Goal: Task Accomplishment & Management: Manage account settings

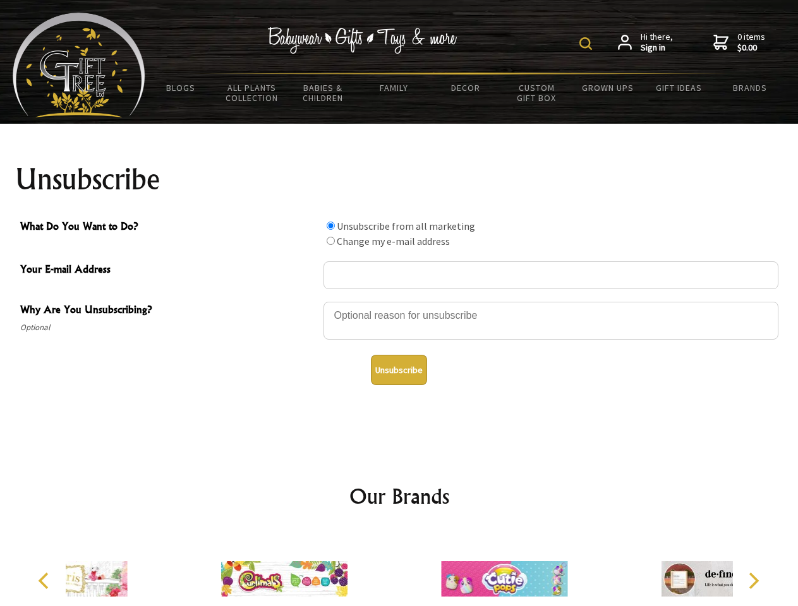
click at [587, 44] on img at bounding box center [585, 43] width 13 height 13
click at [399, 301] on div at bounding box center [550, 323] width 455 height 44
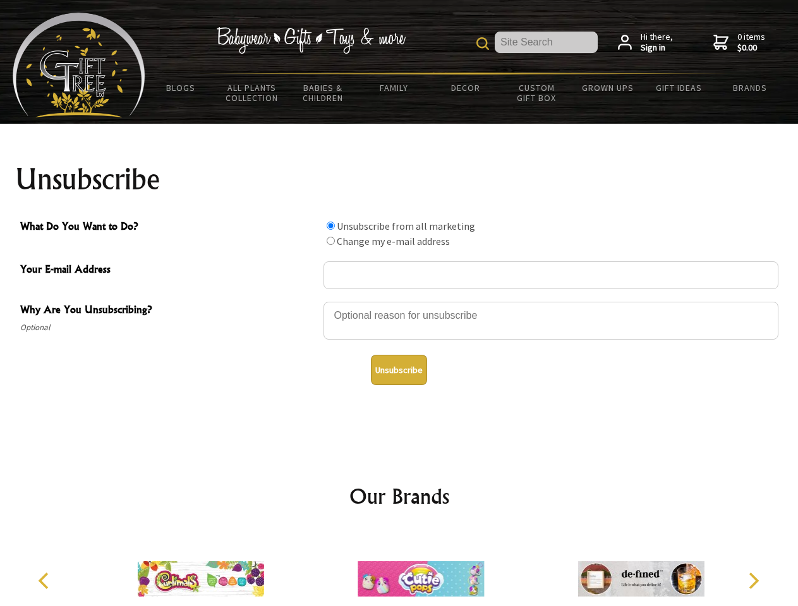
click at [330, 226] on input "What Do You Want to Do?" at bounding box center [331, 226] width 8 height 8
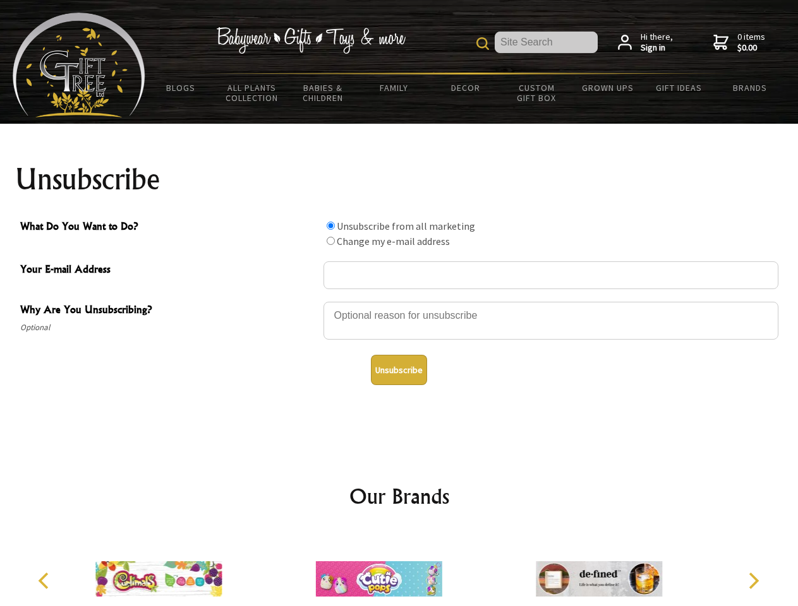
click at [330, 241] on input "What Do You Want to Do?" at bounding box center [331, 241] width 8 height 8
radio input "true"
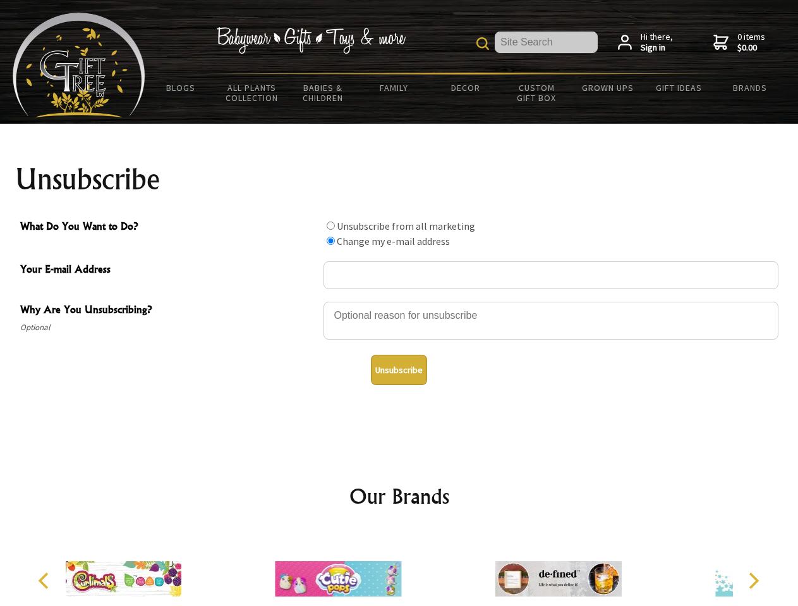
click at [399, 370] on button "Unsubscribe" at bounding box center [399, 370] width 56 height 30
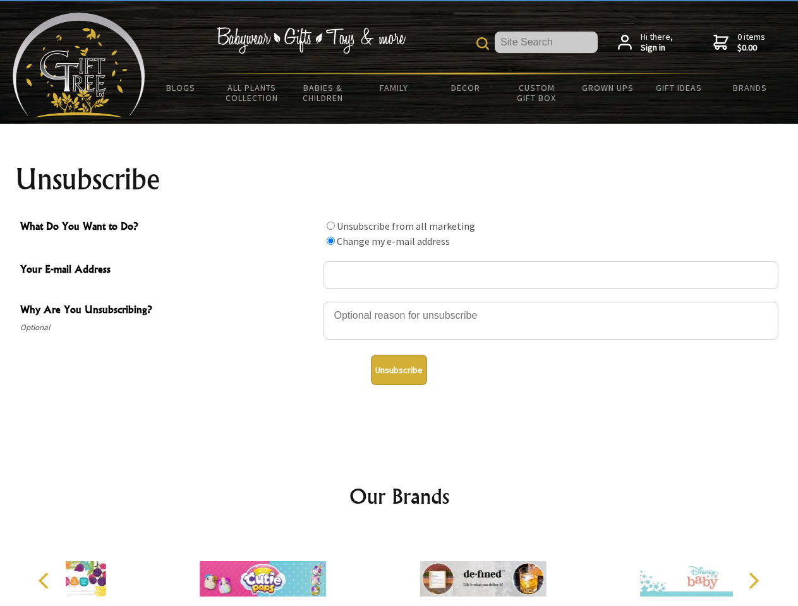
click at [45, 581] on icon "Previous" at bounding box center [45, 581] width 16 height 16
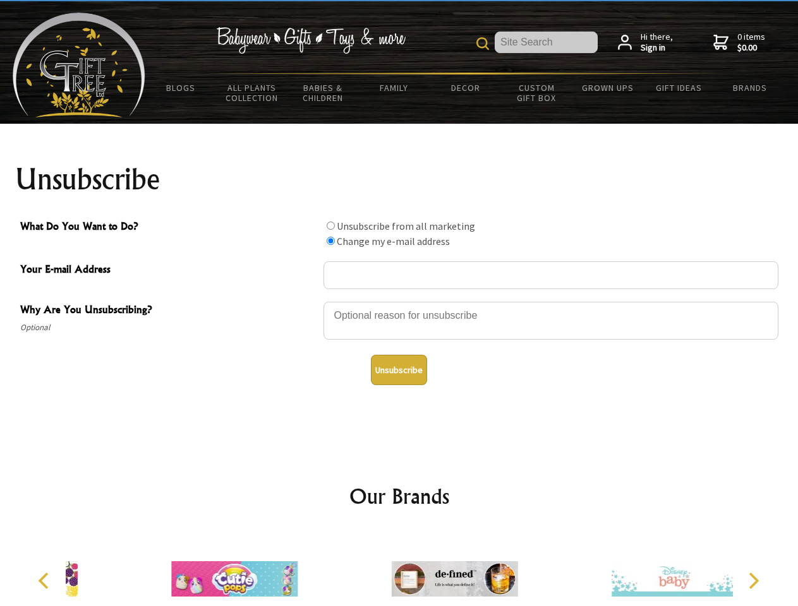
click at [753, 581] on icon "Next" at bounding box center [752, 581] width 16 height 16
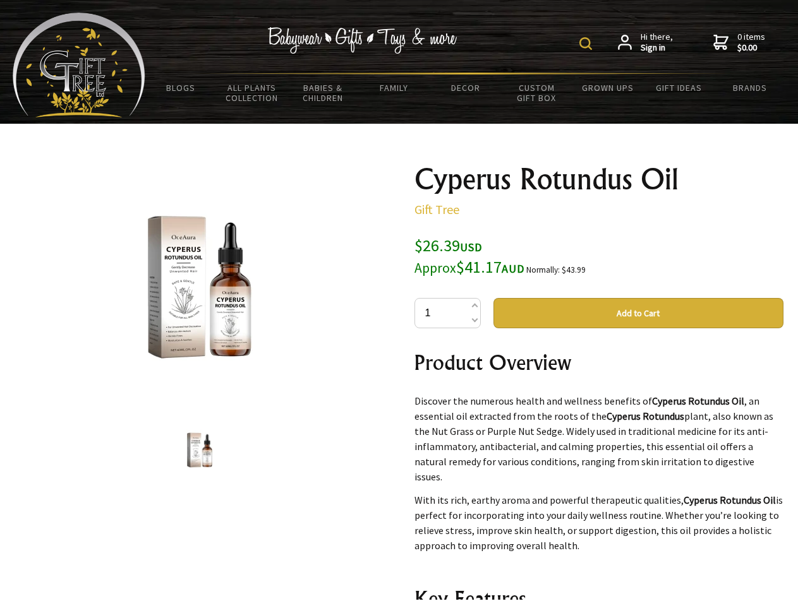
click at [587, 44] on img at bounding box center [585, 43] width 13 height 13
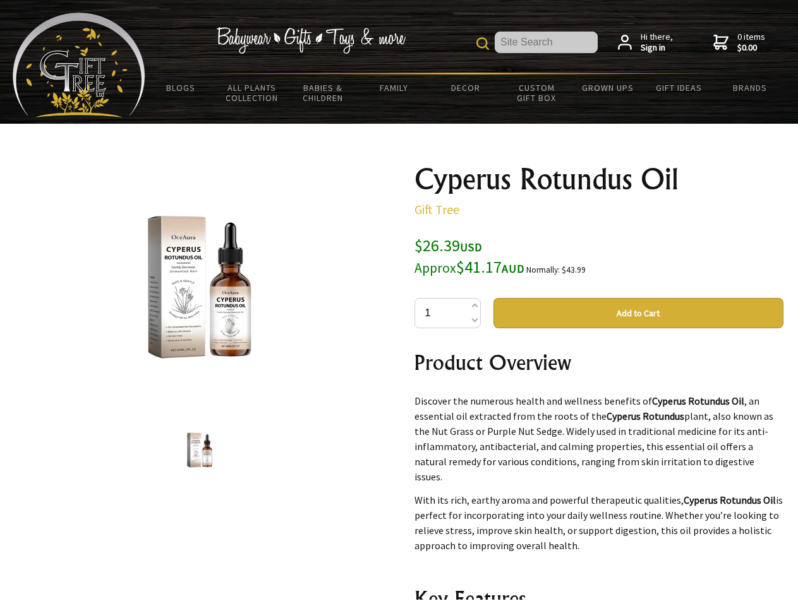
click at [200, 287] on img at bounding box center [199, 287] width 197 height 197
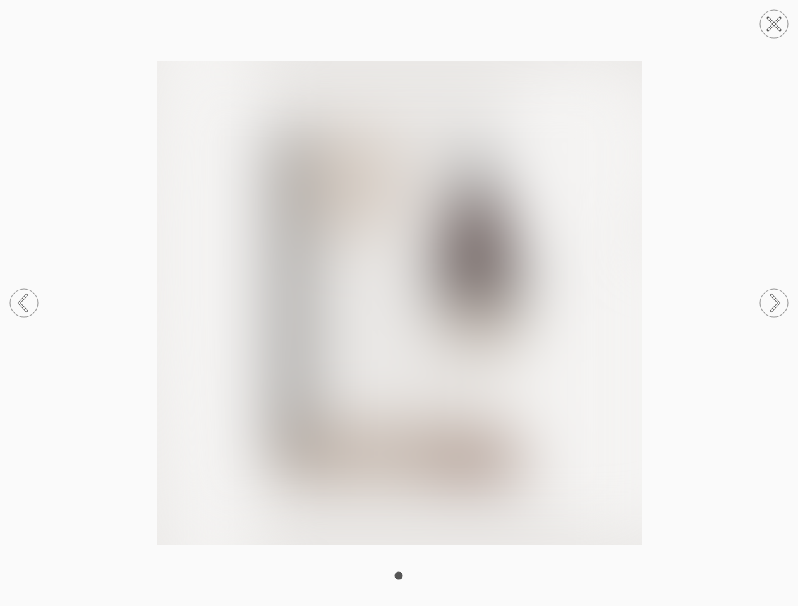
click at [638, 313] on img at bounding box center [399, 303] width 798 height 485
